Goal: Find specific page/section: Find specific page/section

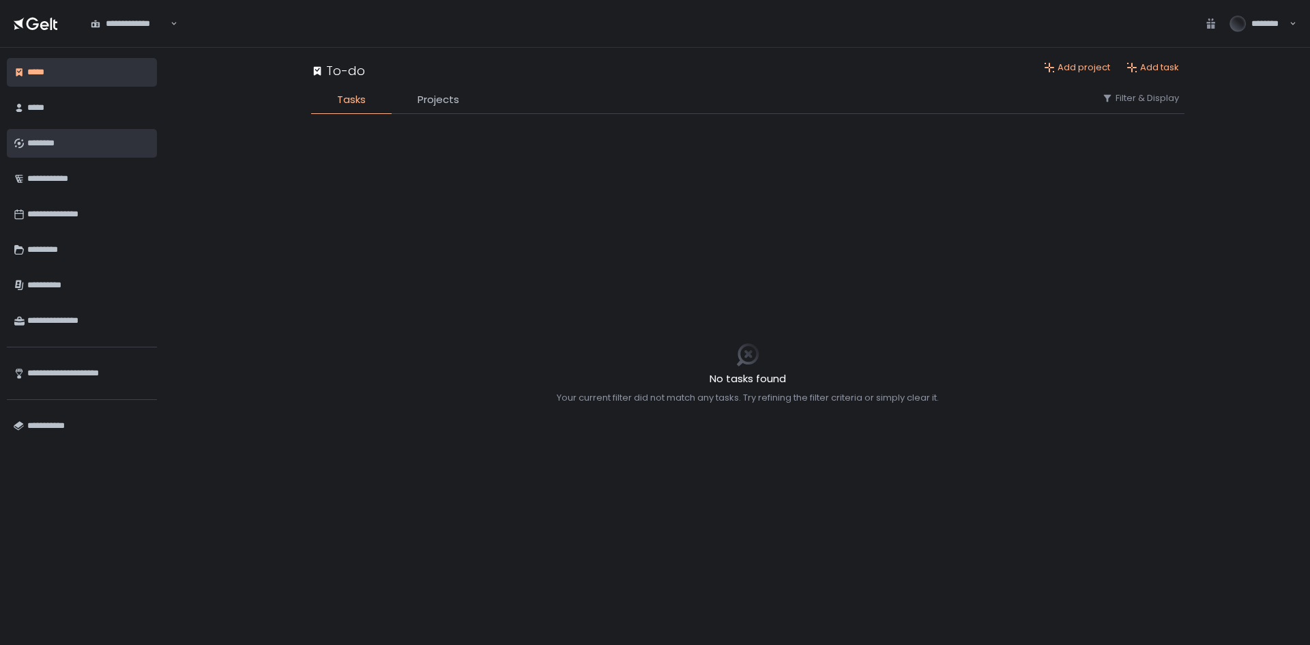
click at [85, 131] on link "********" at bounding box center [82, 143] width 150 height 29
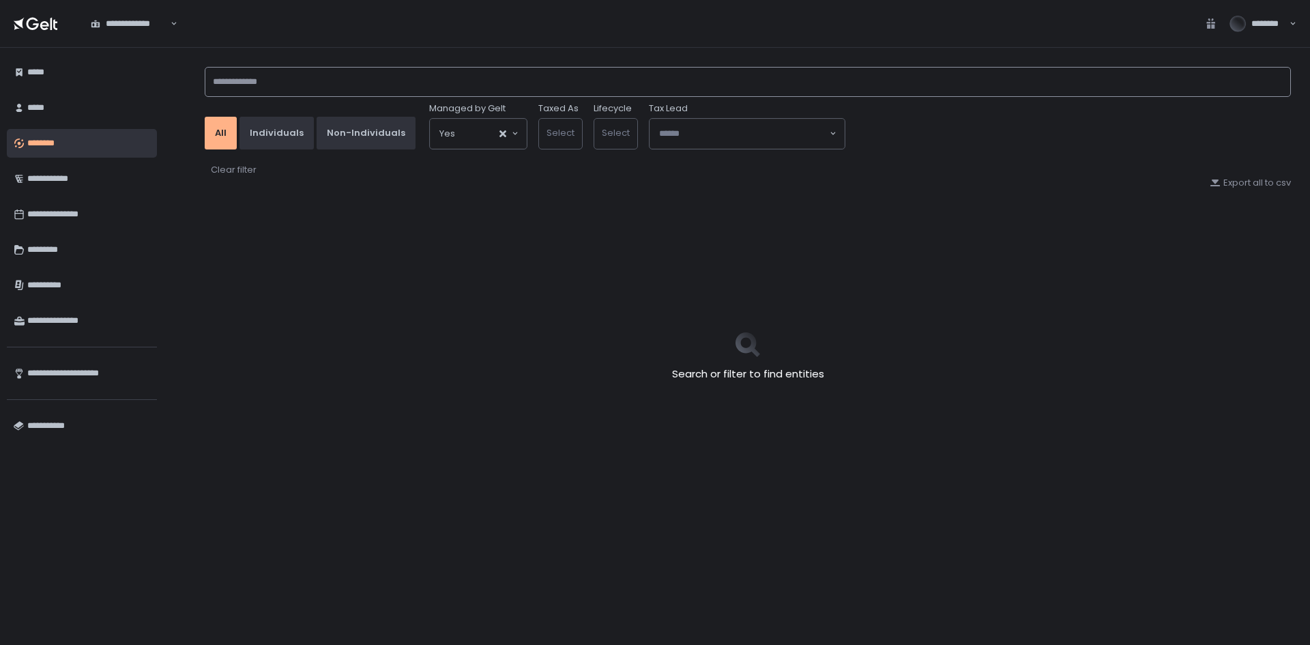
click at [422, 70] on input at bounding box center [748, 82] width 1086 height 30
type input "*******"
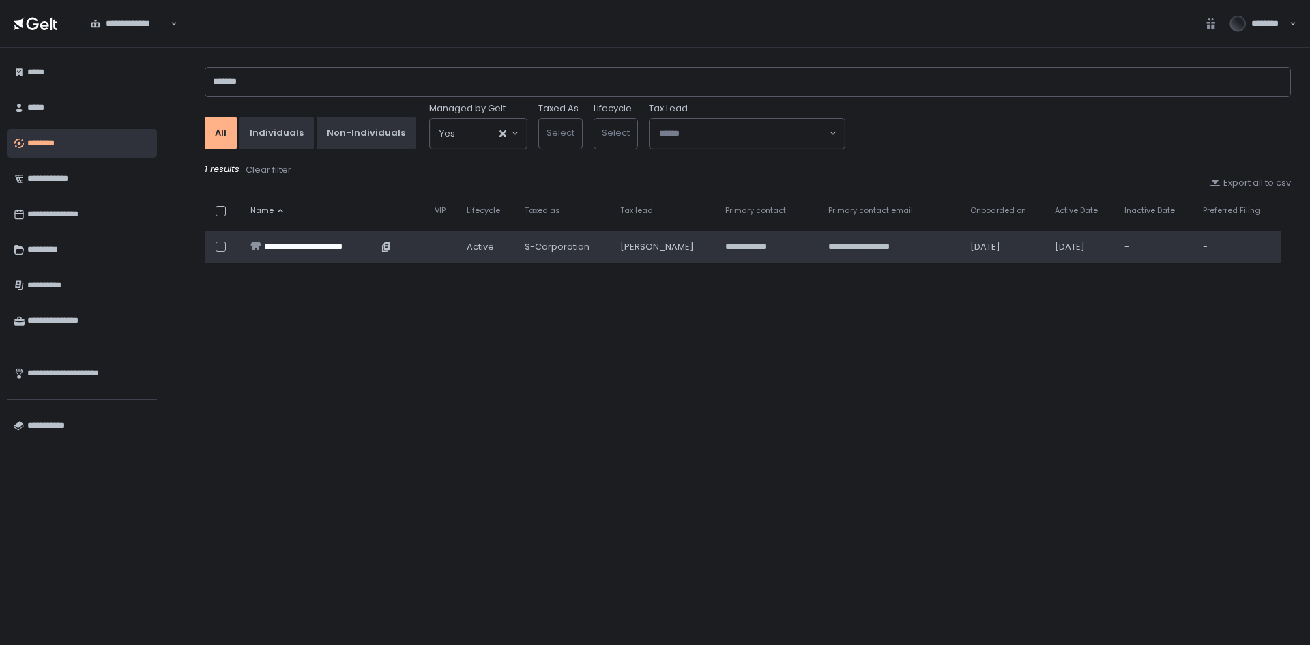
click at [348, 241] on div "**********" at bounding box center [321, 247] width 114 height 12
